Goal: Find specific page/section: Find specific page/section

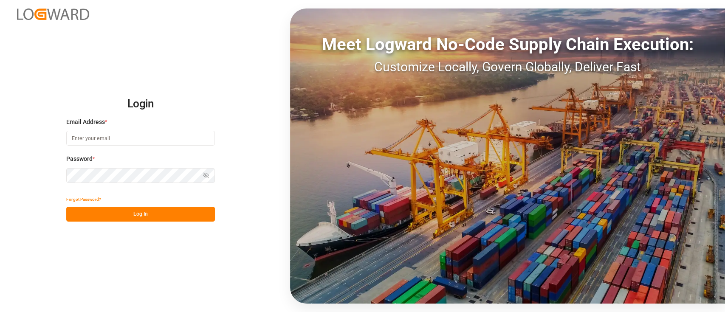
click at [132, 144] on input at bounding box center [140, 138] width 149 height 15
type input "[PERSON_NAME][EMAIL_ADDRESS][PERSON_NAME][DOMAIN_NAME]"
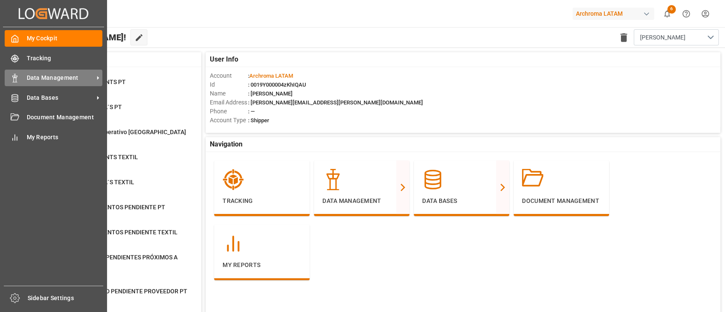
click at [63, 80] on span "Data Management" at bounding box center [60, 78] width 67 height 9
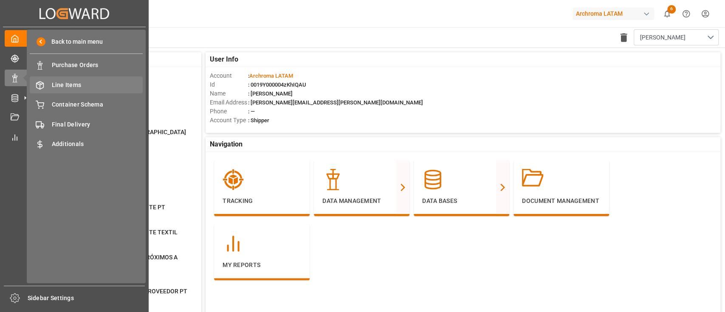
click at [101, 87] on span "Line Items" at bounding box center [97, 85] width 91 height 9
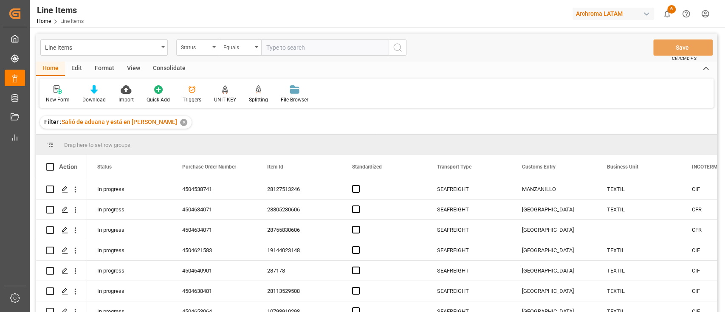
click at [180, 123] on div "✕" at bounding box center [183, 122] width 7 height 7
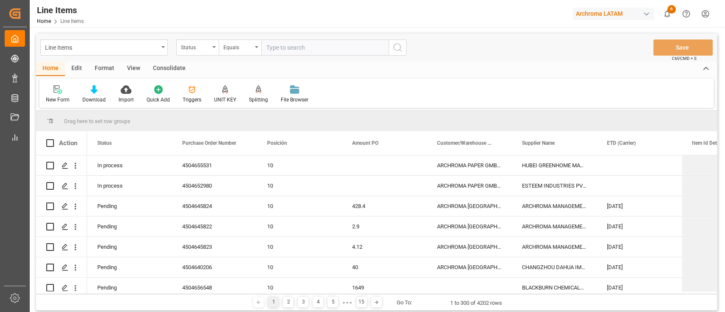
click at [135, 68] on div "View" at bounding box center [134, 69] width 26 height 14
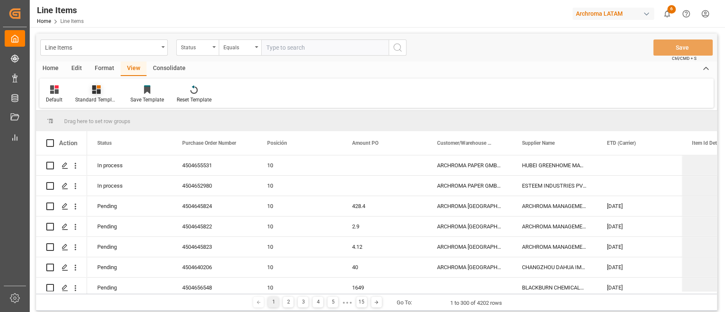
click at [91, 94] on div "Standard Templates" at bounding box center [96, 94] width 55 height 19
click at [322, 104] on div "Default Standard Templates En progreso PO ATA PO´s Confirmadas Import COX1 Cont…" at bounding box center [377, 93] width 674 height 29
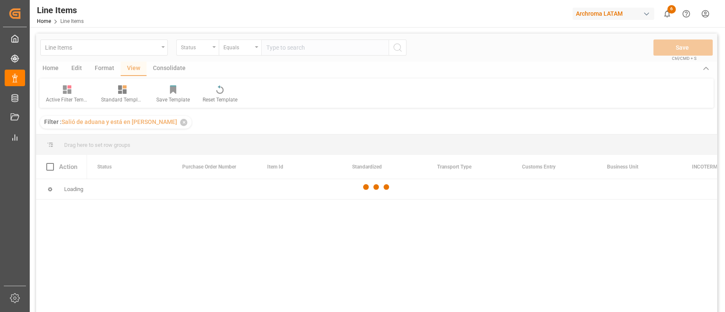
click at [158, 122] on div at bounding box center [376, 187] width 681 height 307
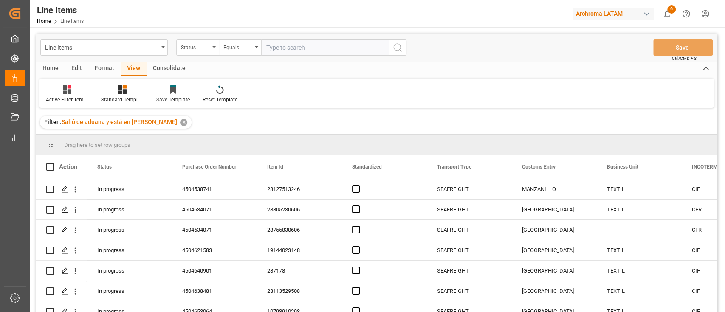
click at [180, 122] on div "✕" at bounding box center [183, 122] width 7 height 7
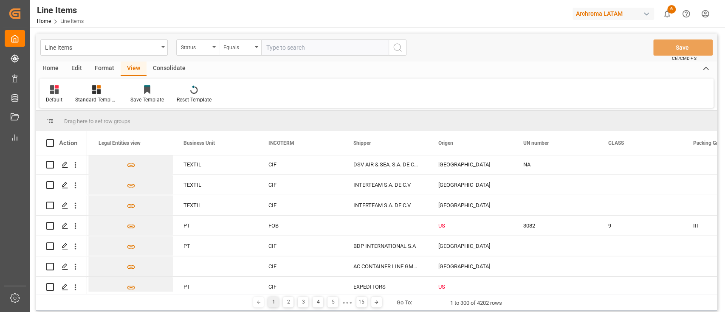
click at [423, 43] on div "Line Items Status Equals Save Ctrl/CMD + S" at bounding box center [376, 48] width 681 height 28
click at [147, 50] on div "Line Items" at bounding box center [101, 47] width 113 height 11
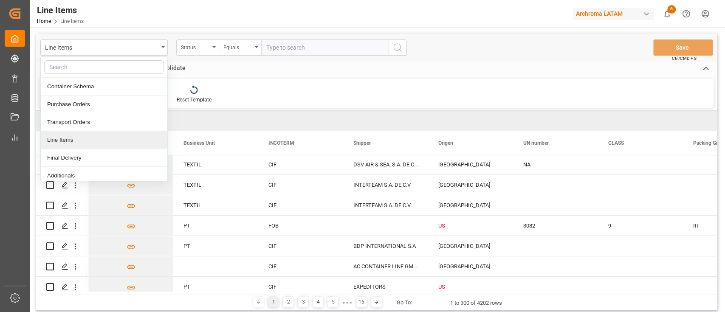
click at [354, 82] on div "Default Standard Templates Save Template Reset Template" at bounding box center [377, 93] width 674 height 29
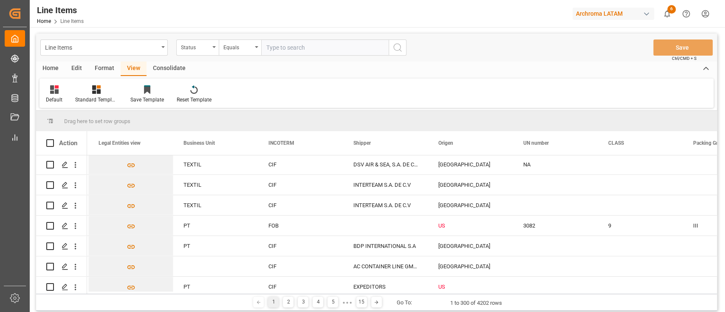
click at [426, 66] on div "Home Edit Format View Consolidate" at bounding box center [376, 69] width 681 height 14
